Goal: Information Seeking & Learning: Learn about a topic

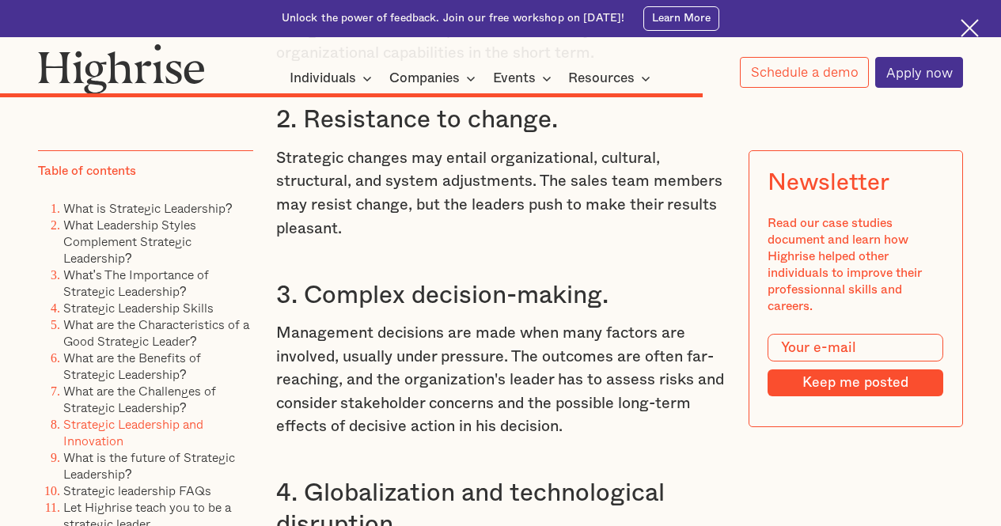
scroll to position [10913, 0]
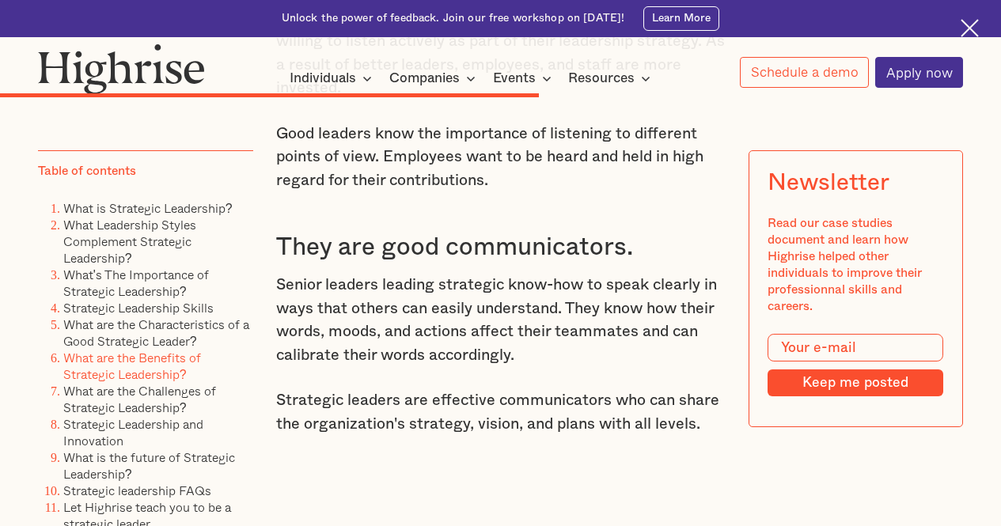
scroll to position [8685, 0]
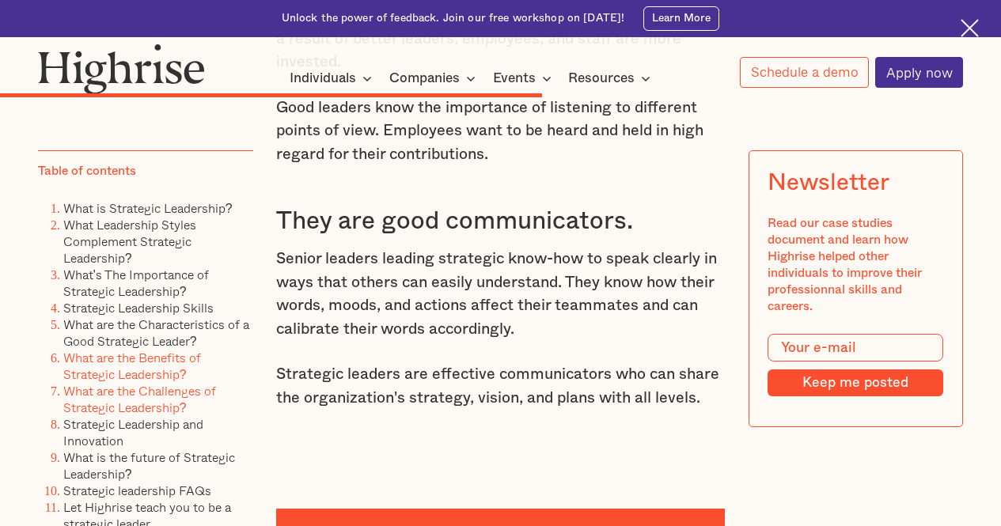
click at [98, 399] on link "What are the Challenges of Strategic Leadership?" at bounding box center [139, 399] width 153 height 36
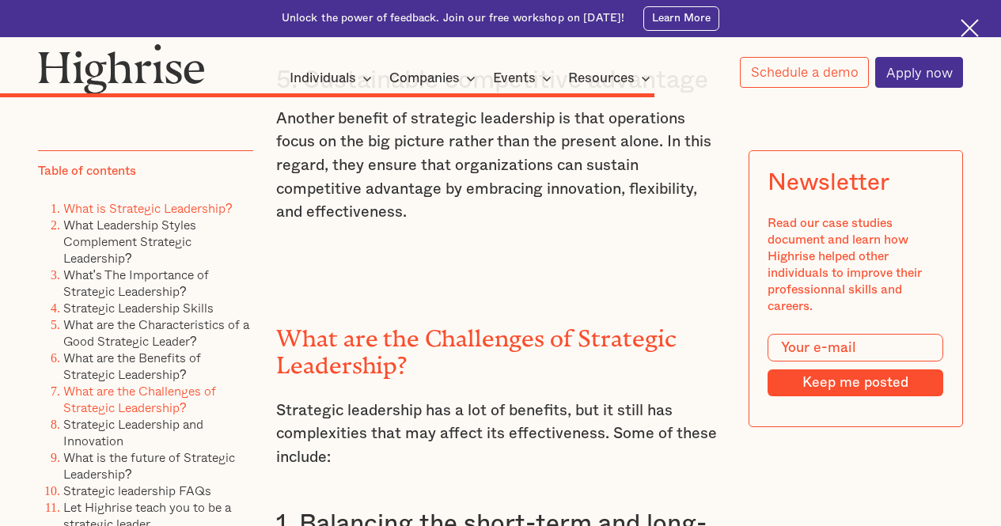
scroll to position [10283, 0]
